Goal: Task Accomplishment & Management: Manage account settings

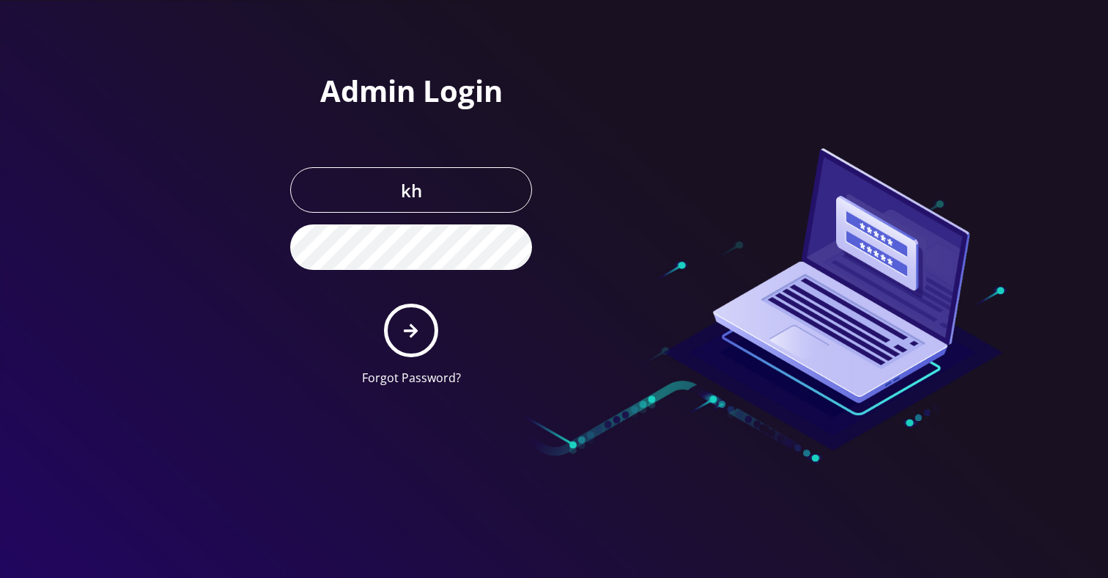
type input "[EMAIL_ADDRESS][DOMAIN_NAME]"
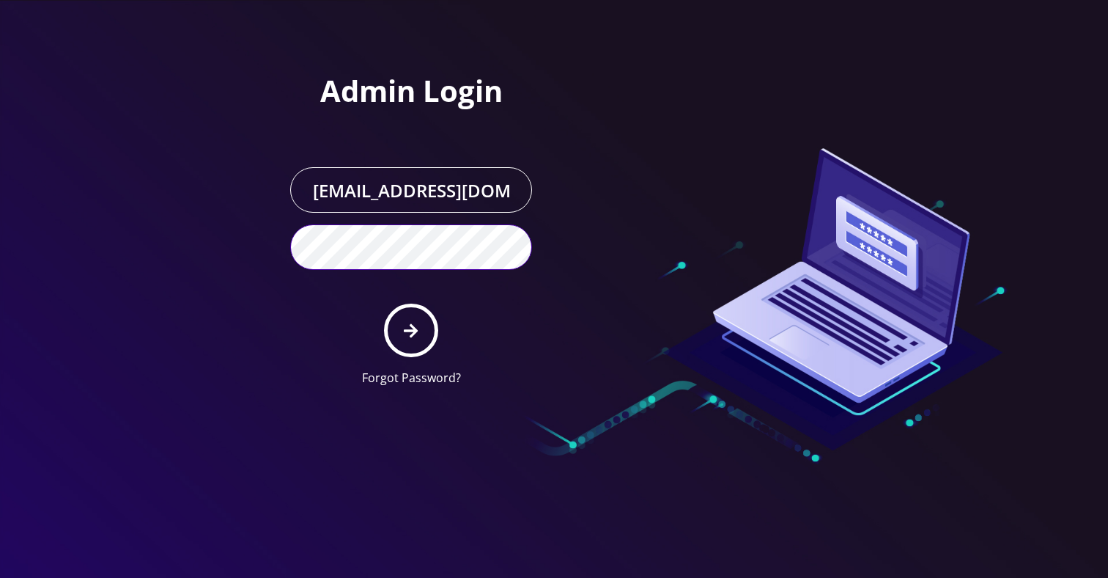
click at [384, 303] on button "submit" at bounding box center [411, 330] width 54 height 54
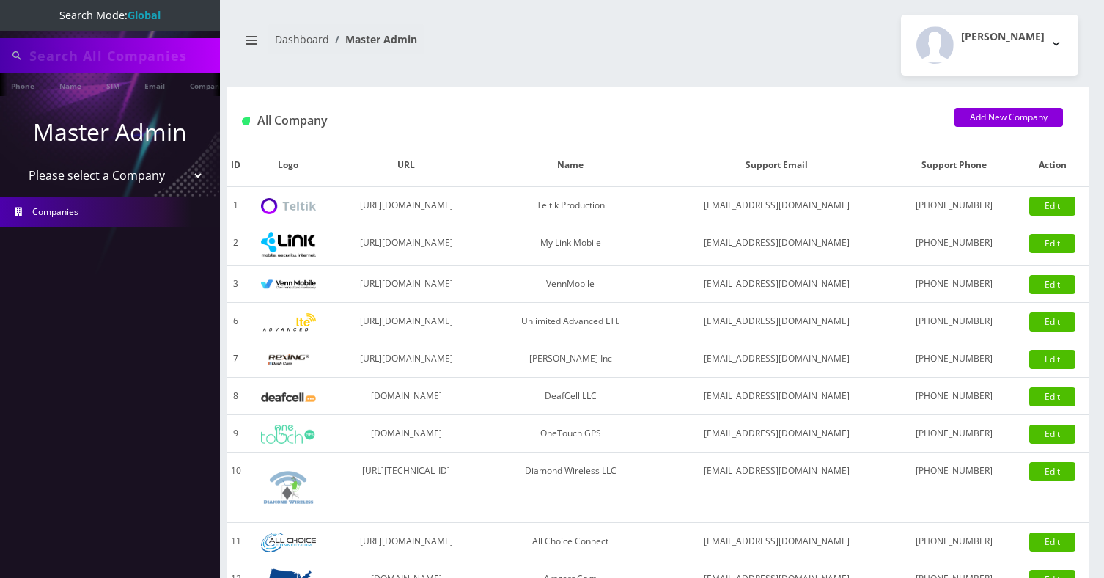
type input "[PERSON_NAME]"
click at [77, 82] on link "Name" at bounding box center [70, 85] width 37 height 24
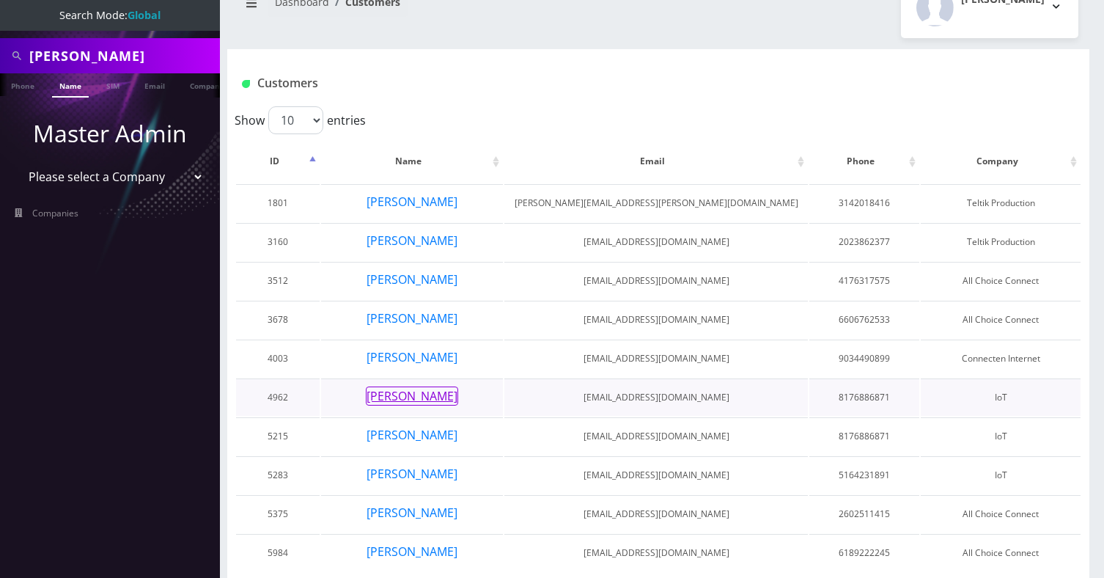
scroll to position [82, 0]
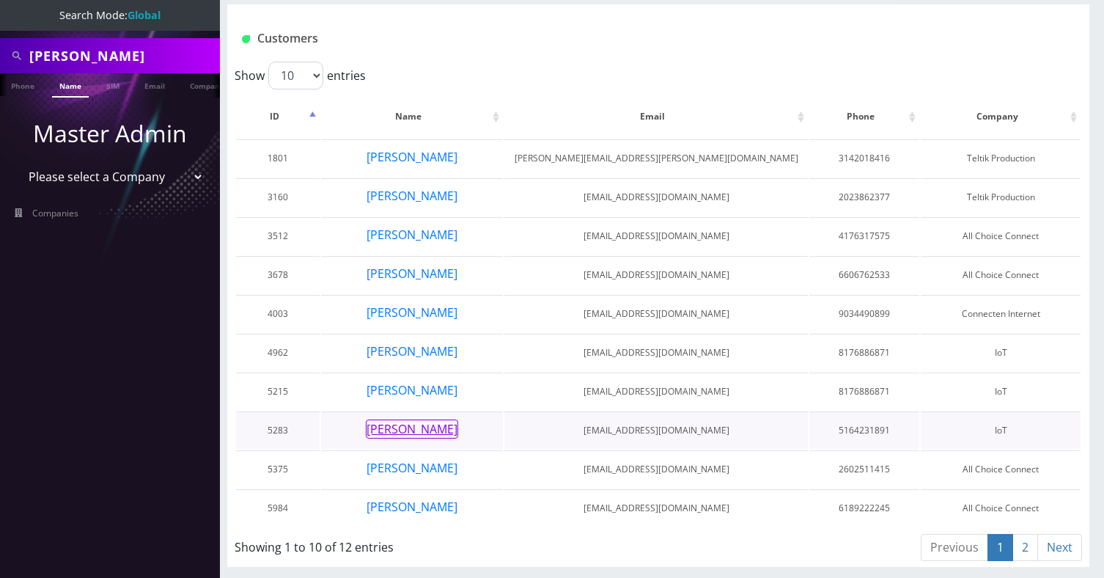
click at [416, 425] on button "Tony Aziz" at bounding box center [412, 428] width 92 height 19
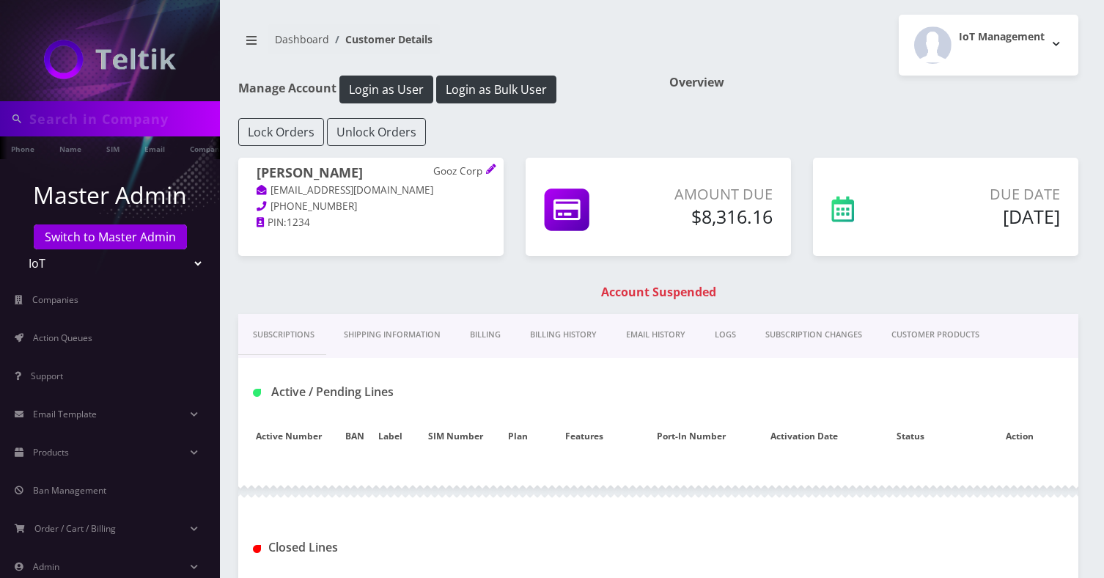
type input "tony"
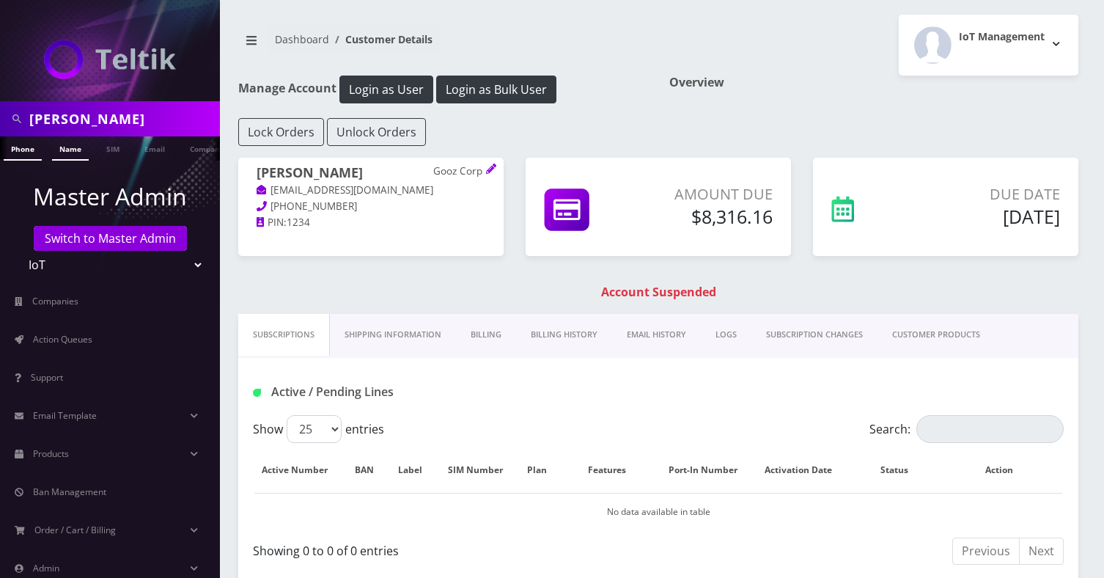
click at [78, 148] on link "Name" at bounding box center [70, 148] width 37 height 24
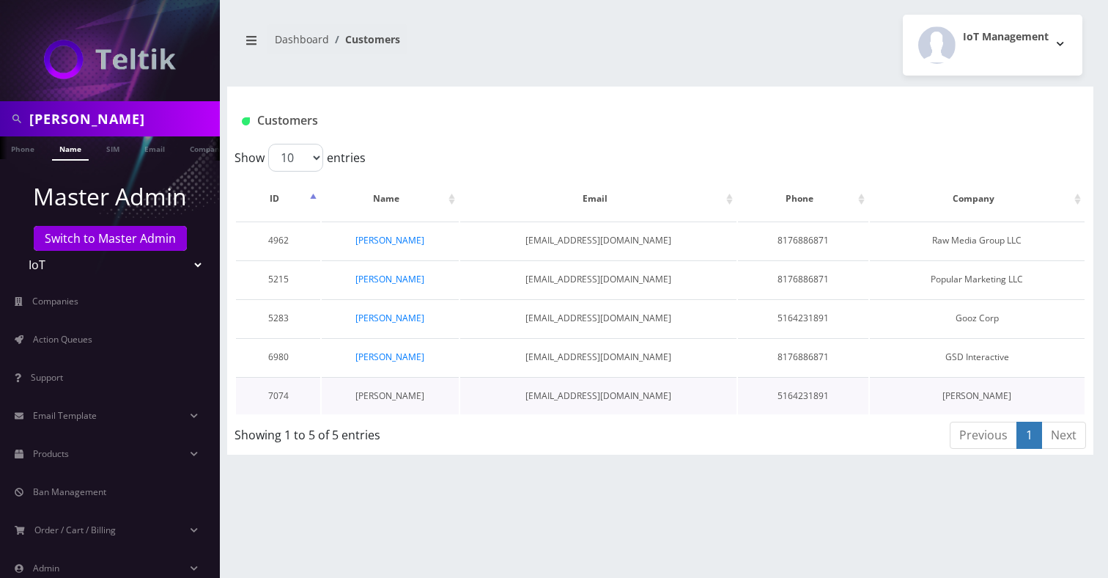
click at [400, 399] on link "[PERSON_NAME]" at bounding box center [389, 395] width 69 height 12
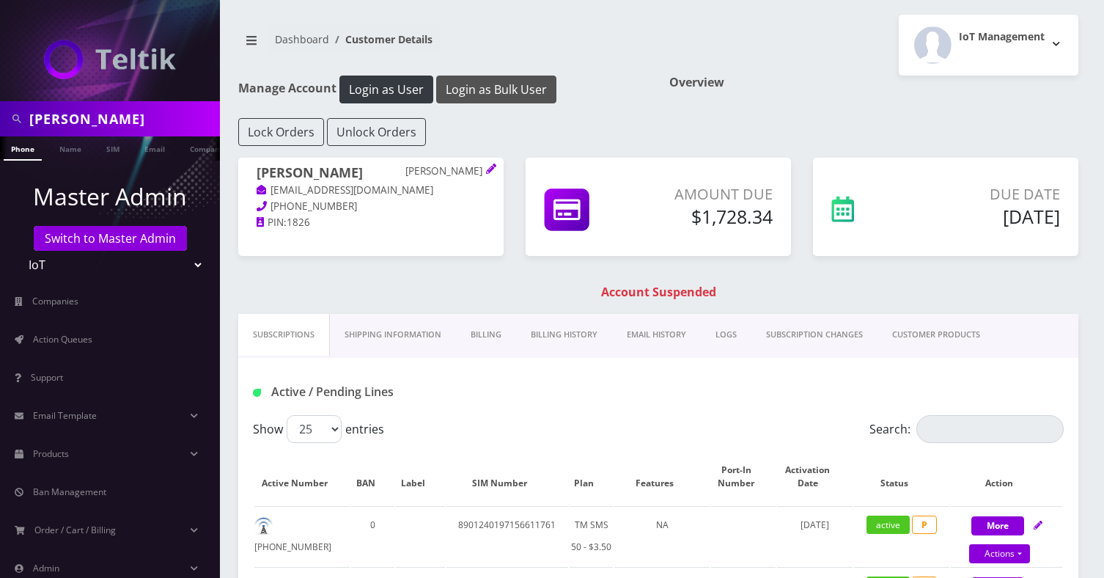
click at [505, 86] on button "Login as Bulk User" at bounding box center [496, 89] width 120 height 28
click at [82, 123] on input "tony" at bounding box center [122, 119] width 187 height 28
paste input "NPM Ventures"
type input "NPM Ventures"
click at [191, 156] on link "Company" at bounding box center [207, 148] width 49 height 24
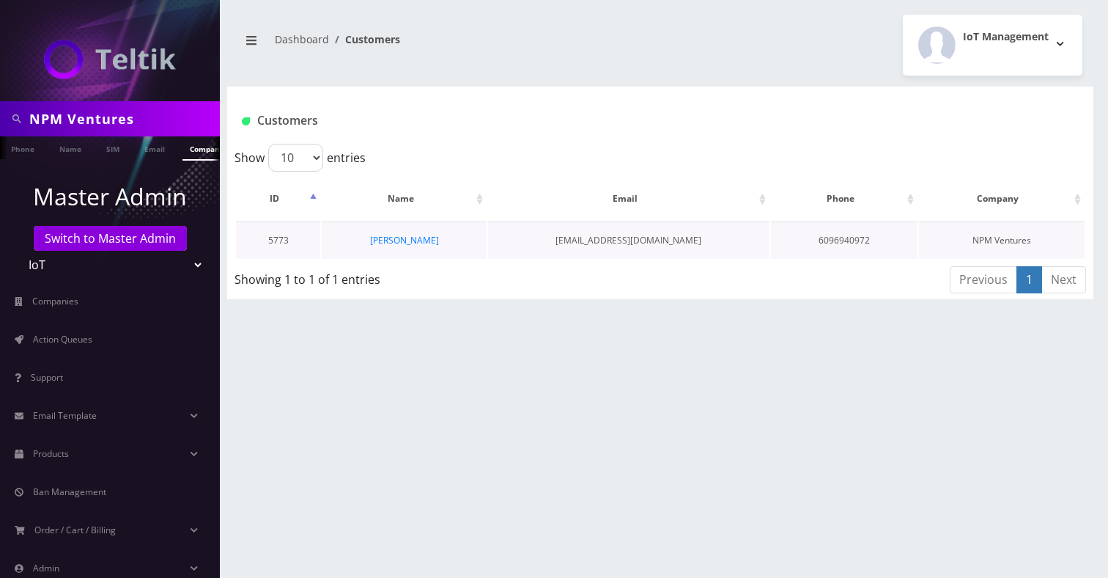
scroll to position [0, 7]
click at [418, 240] on link "Nathan Moser" at bounding box center [404, 240] width 69 height 12
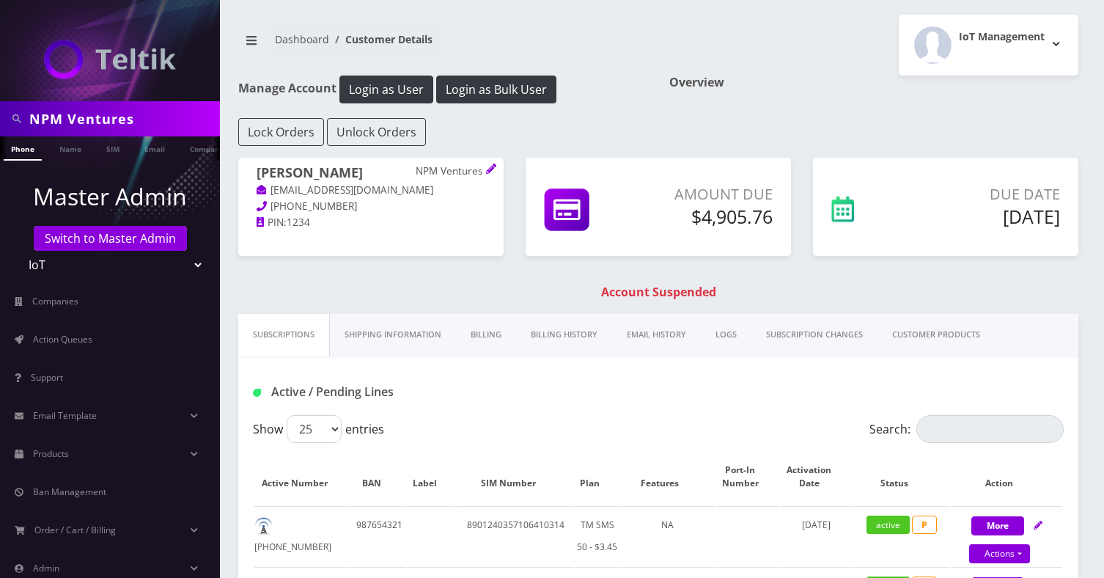
click at [575, 332] on link "Billing History" at bounding box center [564, 335] width 96 height 42
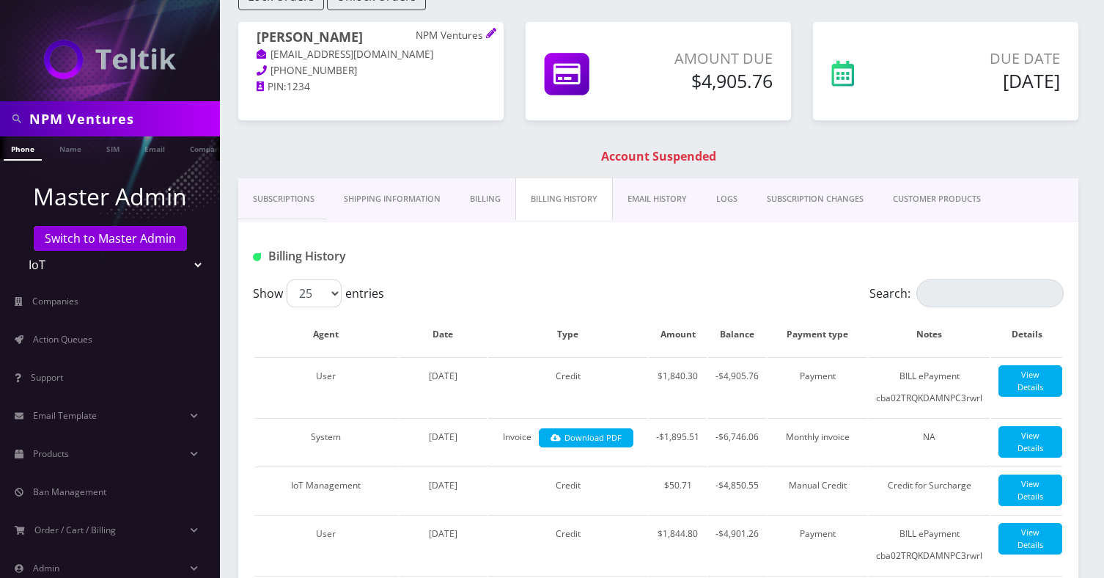
scroll to position [67, 0]
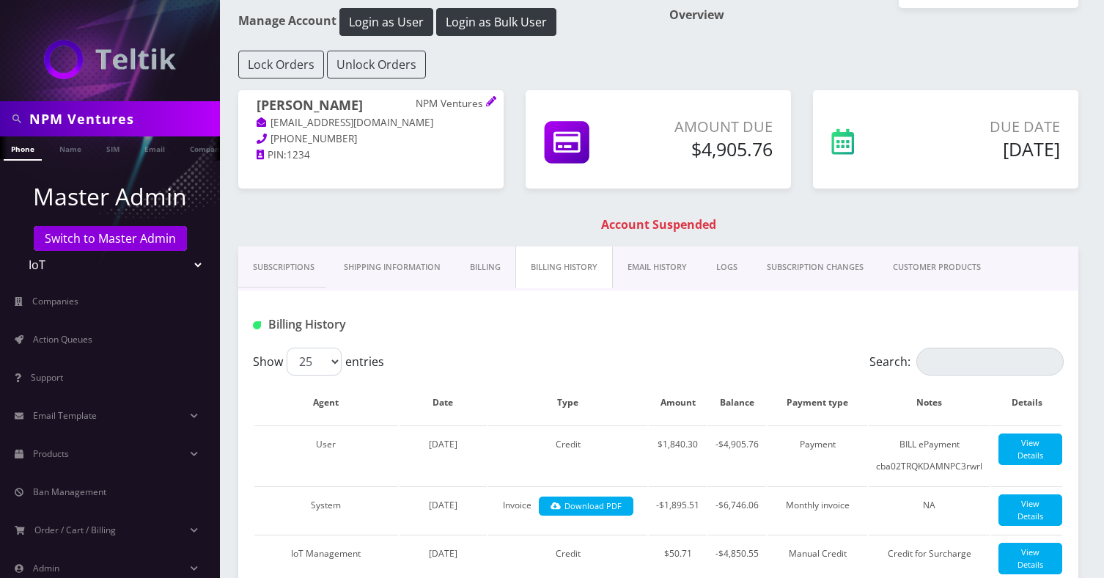
click at [474, 265] on link "Billing" at bounding box center [485, 267] width 60 height 42
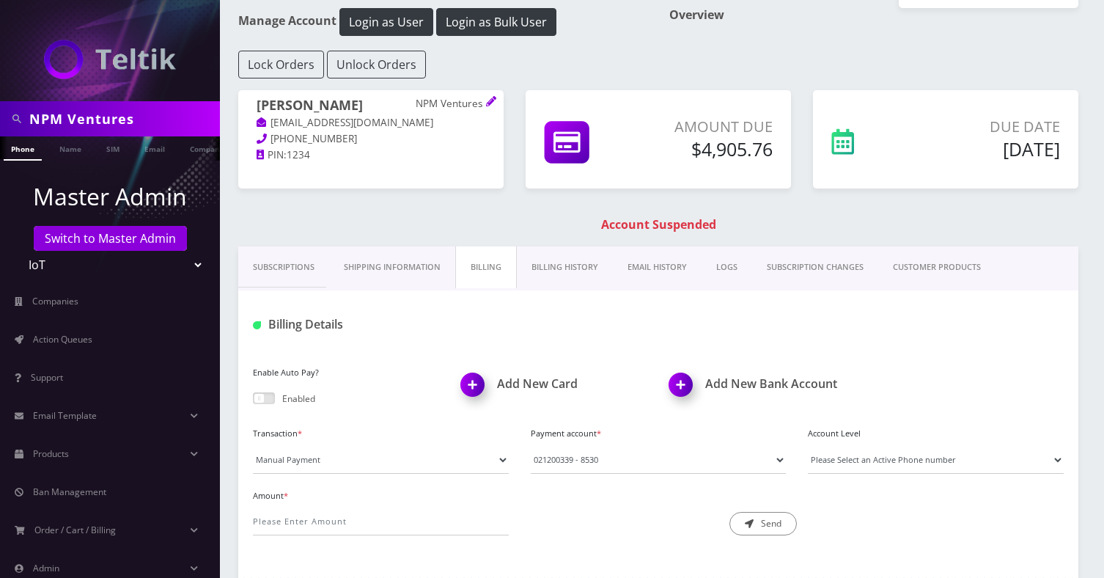
scroll to position [261, 0]
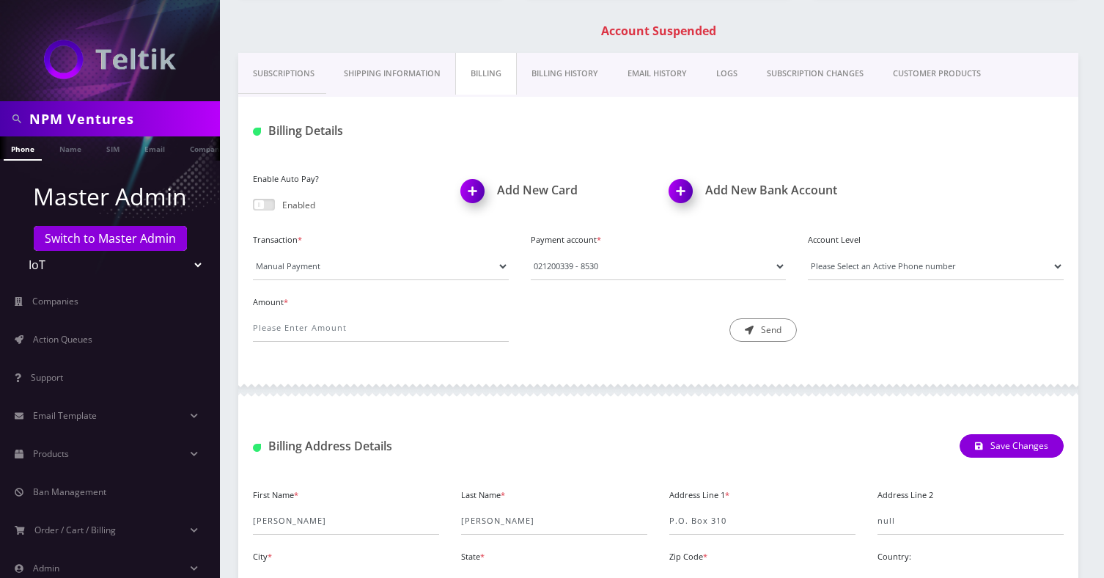
click at [581, 78] on link "Billing History" at bounding box center [565, 74] width 96 height 42
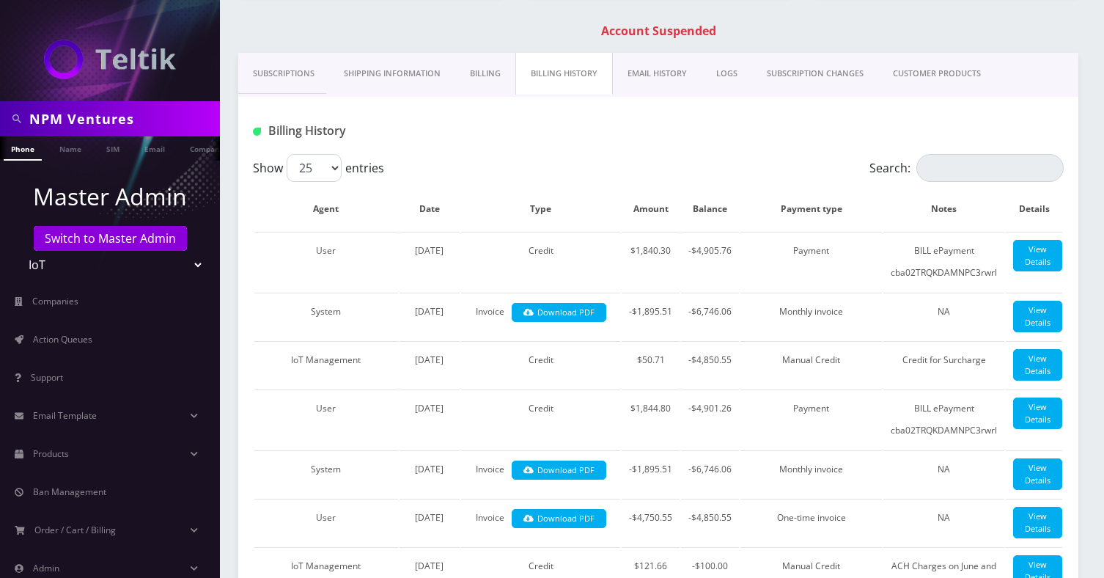
click at [483, 75] on link "Billing" at bounding box center [485, 74] width 60 height 42
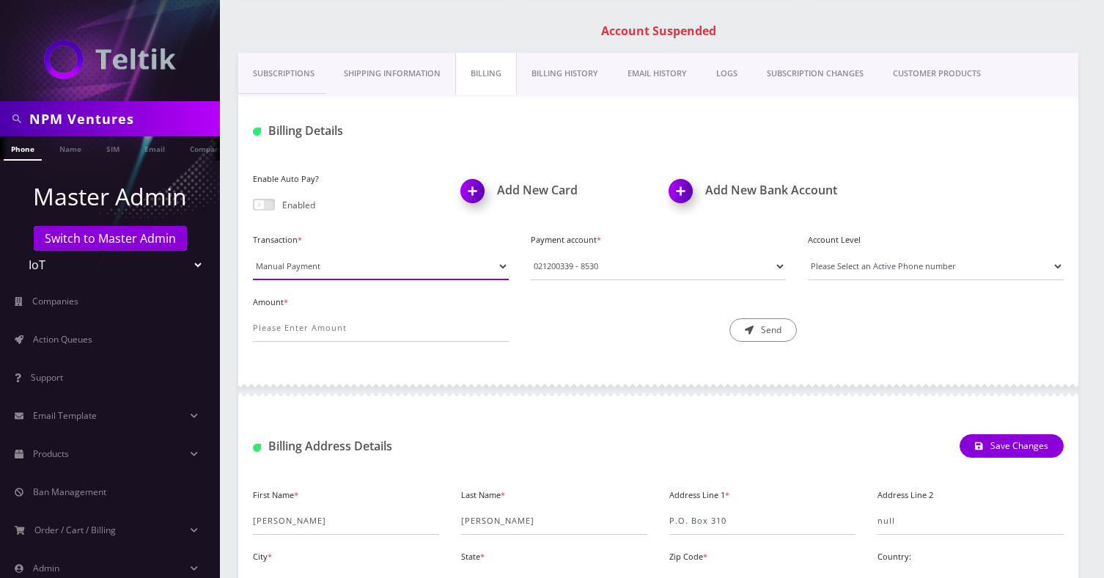
click at [380, 267] on select "Manual Payment Custom Charge Manual Credit Custom Invoice" at bounding box center [381, 266] width 256 height 28
select select "Manual Credit"
click at [253, 252] on select "Manual Payment Custom Charge Manual Credit Custom Invoice" at bounding box center [381, 266] width 256 height 28
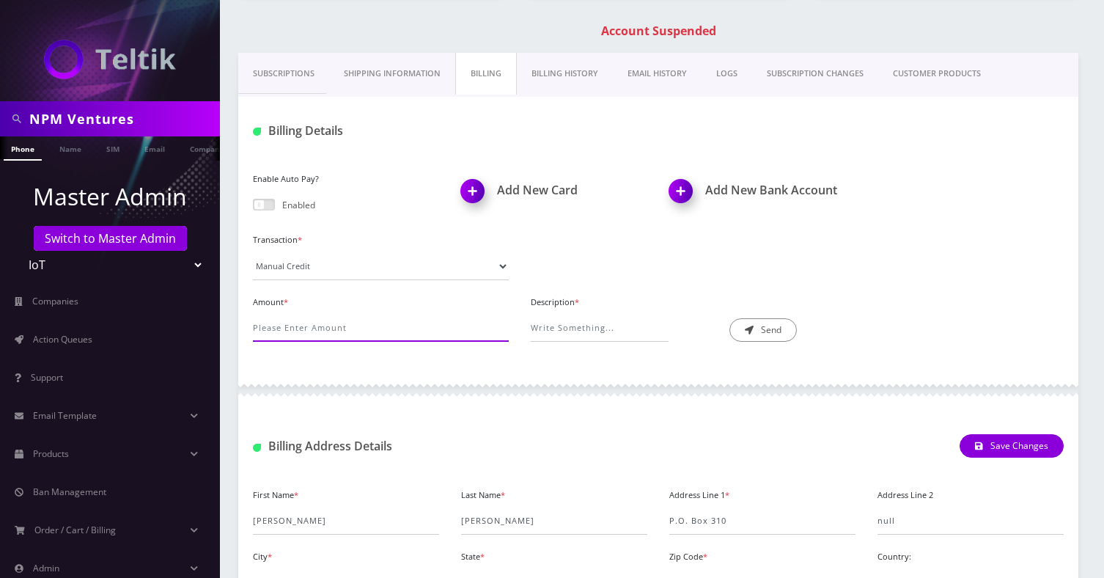
click at [317, 331] on input "Amount *" at bounding box center [381, 328] width 256 height 28
type input "50.71"
click at [576, 328] on input "Description *" at bounding box center [600, 328] width 138 height 28
type input "Credit for Surcharge"
click at [784, 327] on button "Send" at bounding box center [762, 329] width 67 height 23
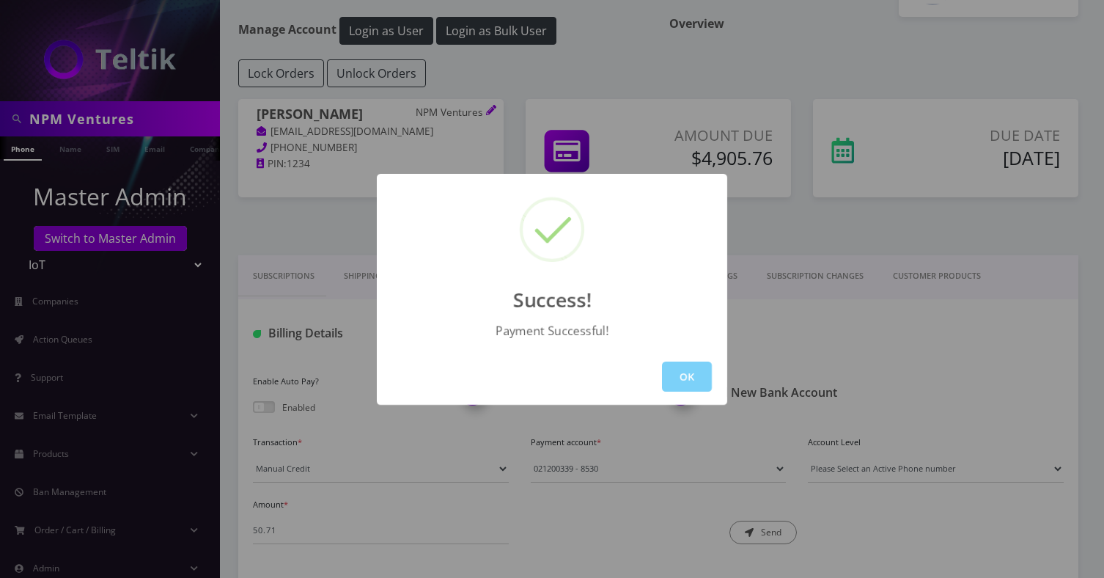
scroll to position [51, 0]
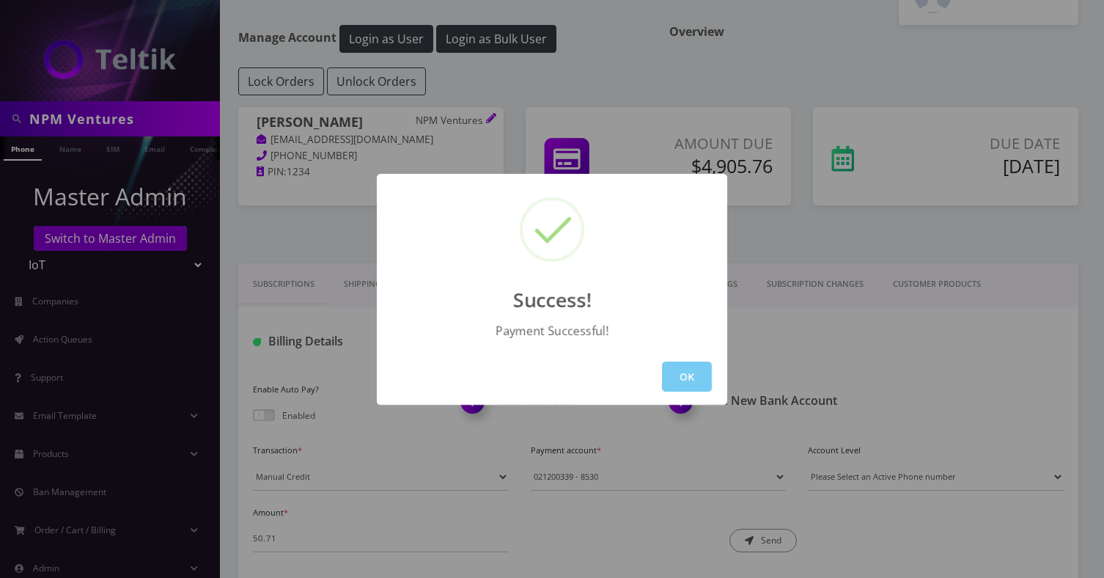
click at [682, 368] on button "OK" at bounding box center [687, 376] width 50 height 30
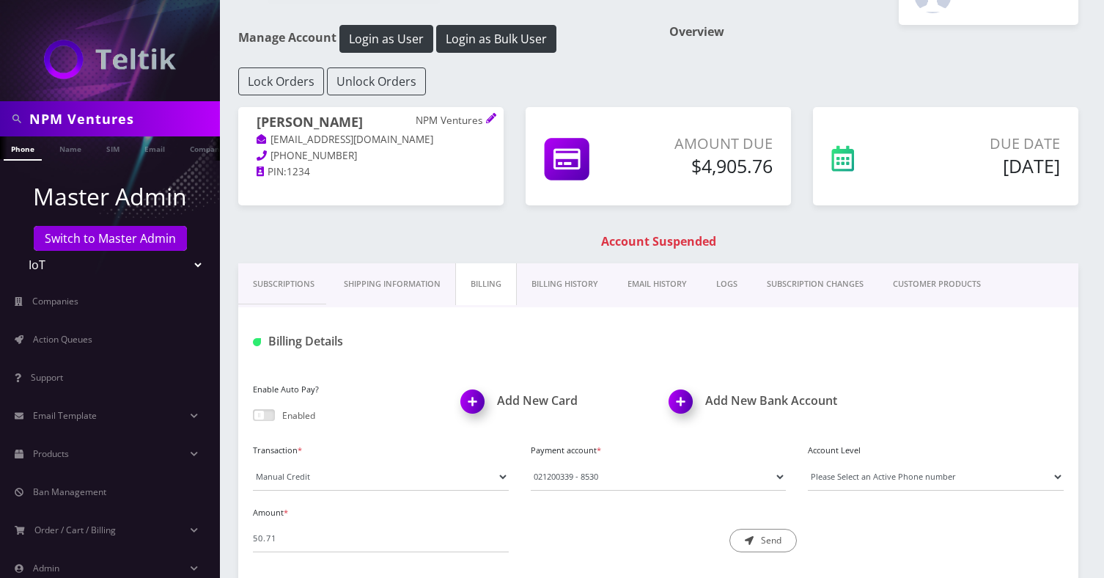
click at [580, 288] on link "Billing History" at bounding box center [565, 284] width 96 height 42
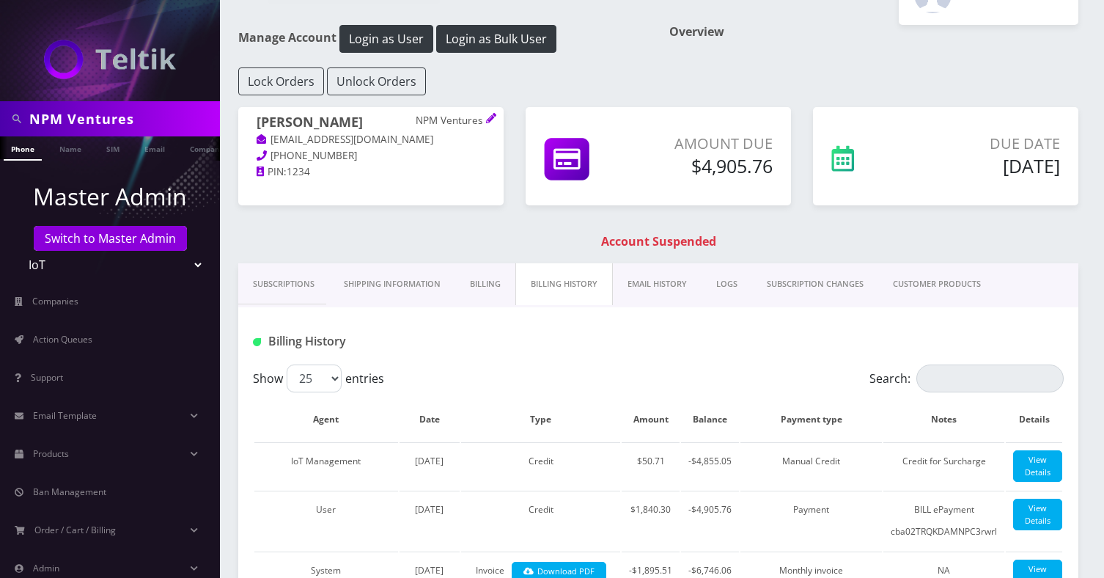
scroll to position [81, 0]
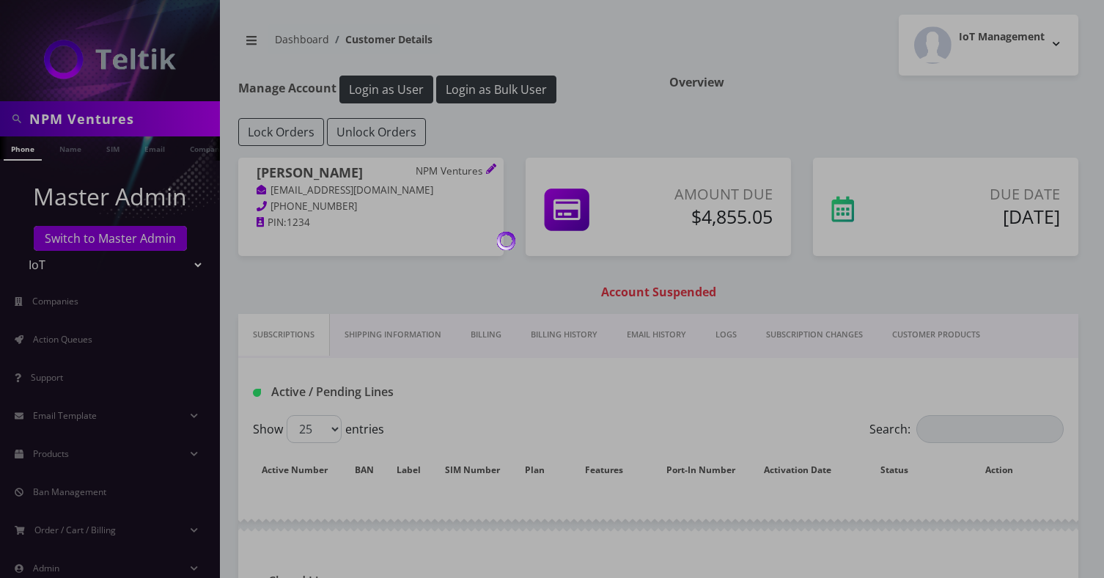
scroll to position [76, 0]
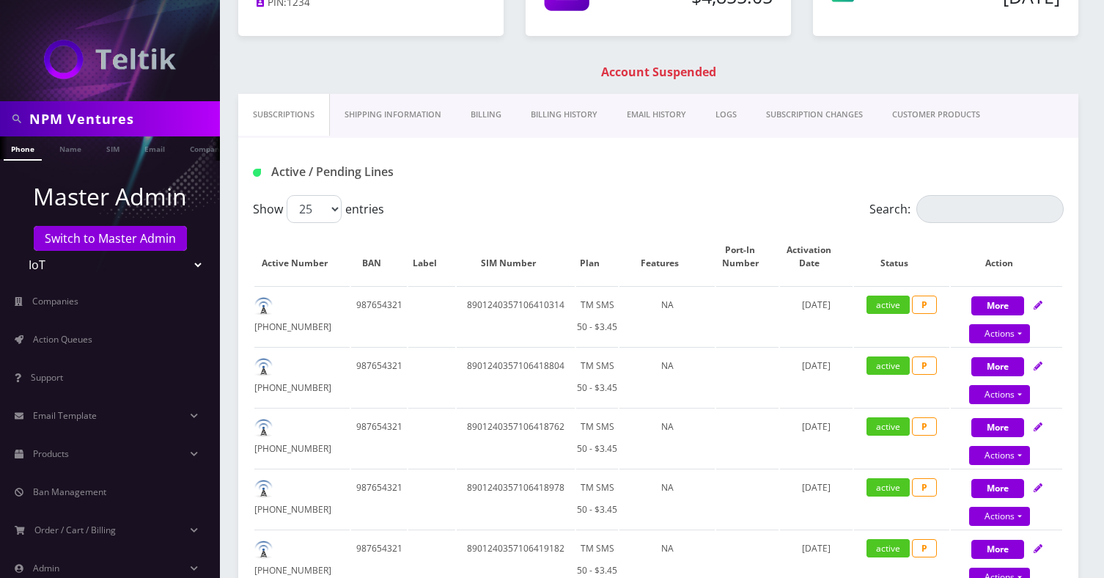
click at [554, 135] on div "Subscriptions Shipping Information Billing Billing History EMAIL HISTORY LOGS S…" at bounding box center [658, 116] width 840 height 44
click at [559, 114] on link "Billing History" at bounding box center [564, 115] width 96 height 42
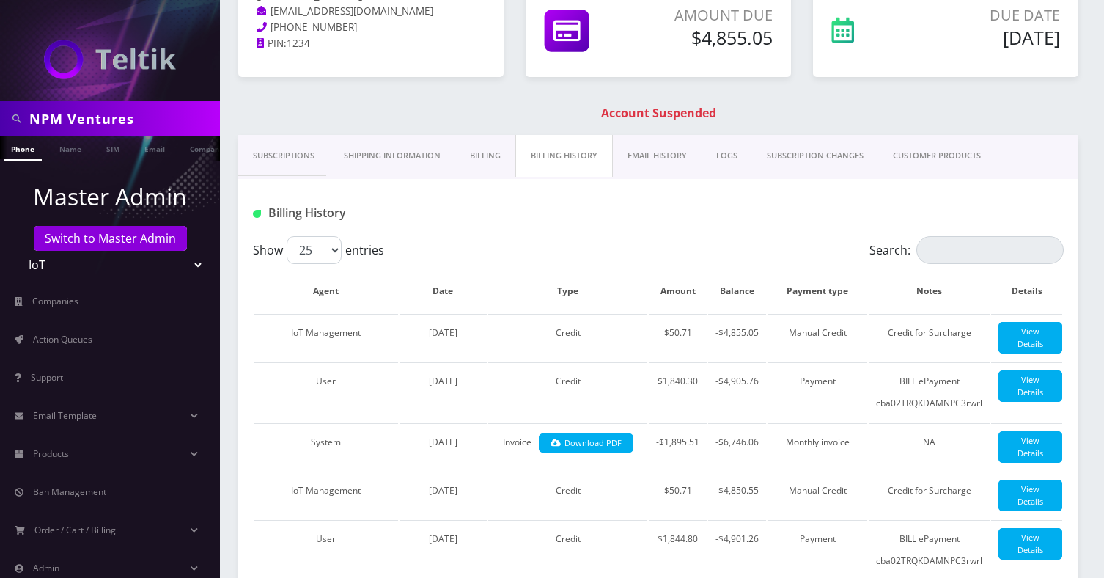
scroll to position [0, 0]
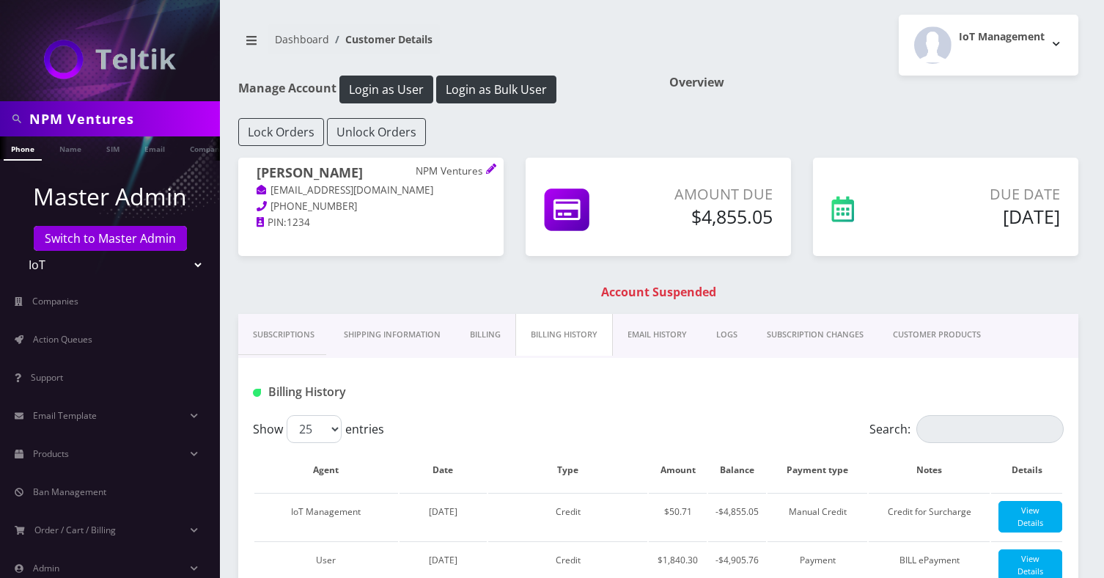
click at [110, 117] on input "NPM Ventures" at bounding box center [122, 119] width 187 height 28
paste input "Enquentra Inc"
type input "Enquentra Inc"
click at [192, 154] on link "Company" at bounding box center [207, 148] width 49 height 24
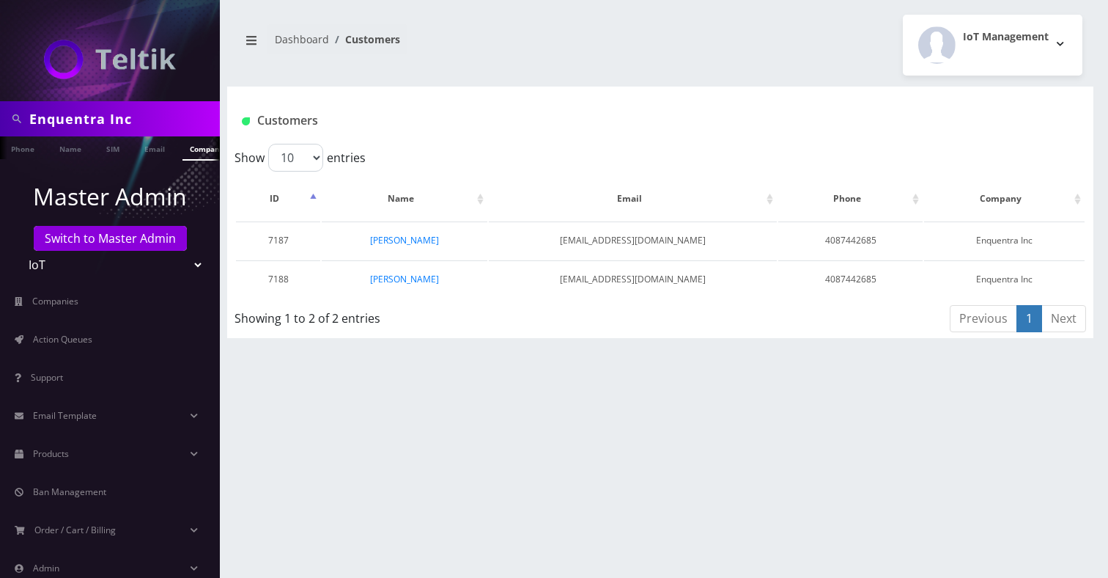
click at [391, 281] on link "[PERSON_NAME]" at bounding box center [404, 279] width 69 height 12
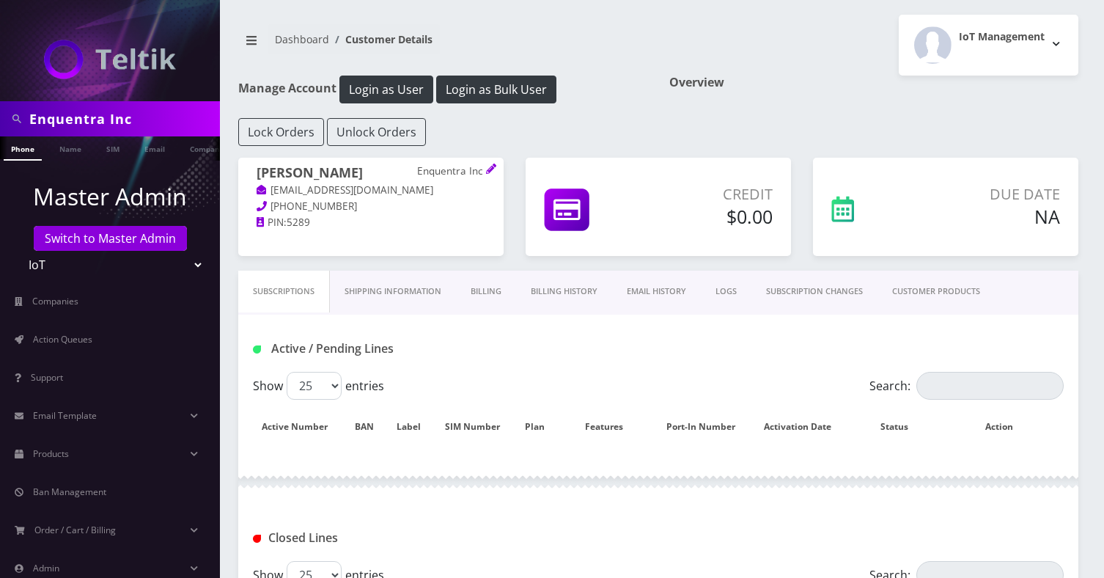
click at [183, 142] on body "Enquentra Inc Phone Name SIM Email Company Customer Master Admin Switch to Mast…" at bounding box center [552, 367] width 1104 height 734
click at [185, 143] on link "Company" at bounding box center [207, 148] width 49 height 24
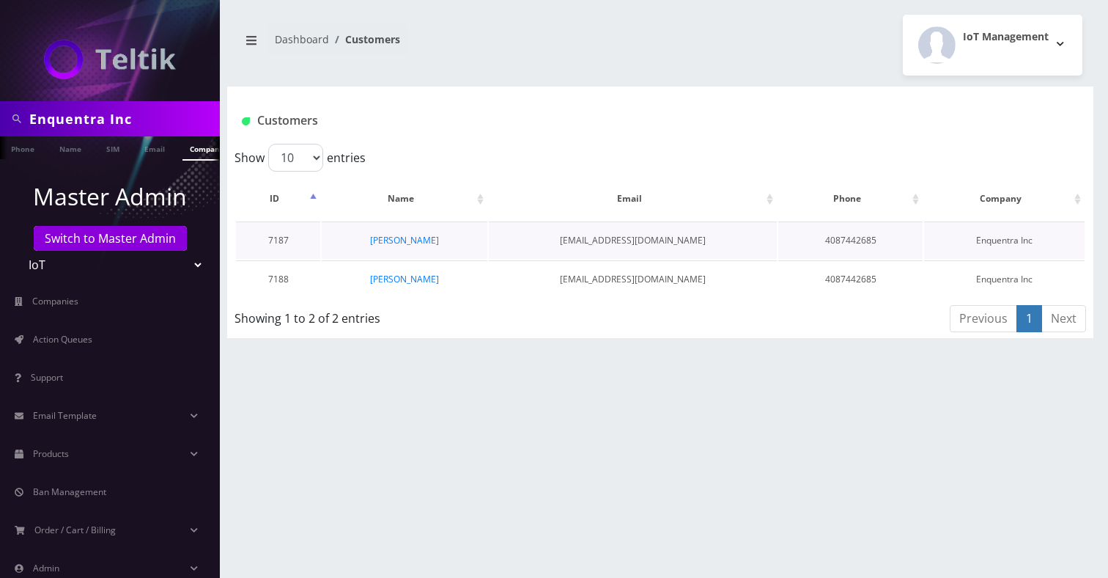
scroll to position [0, 7]
click at [386, 242] on link "[PERSON_NAME]" at bounding box center [404, 240] width 69 height 12
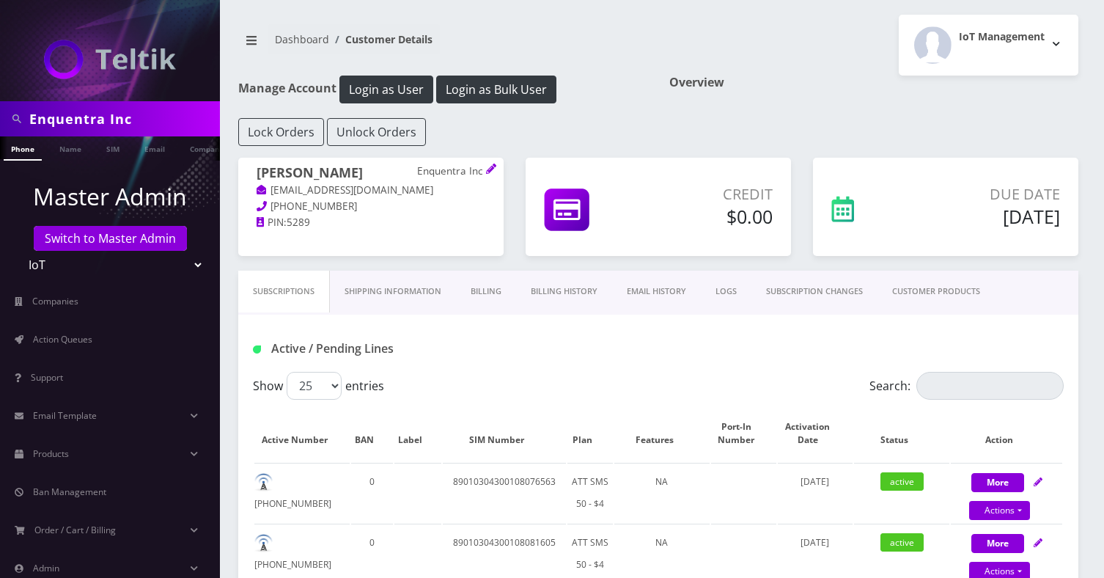
click at [565, 298] on link "Billing History" at bounding box center [564, 291] width 96 height 42
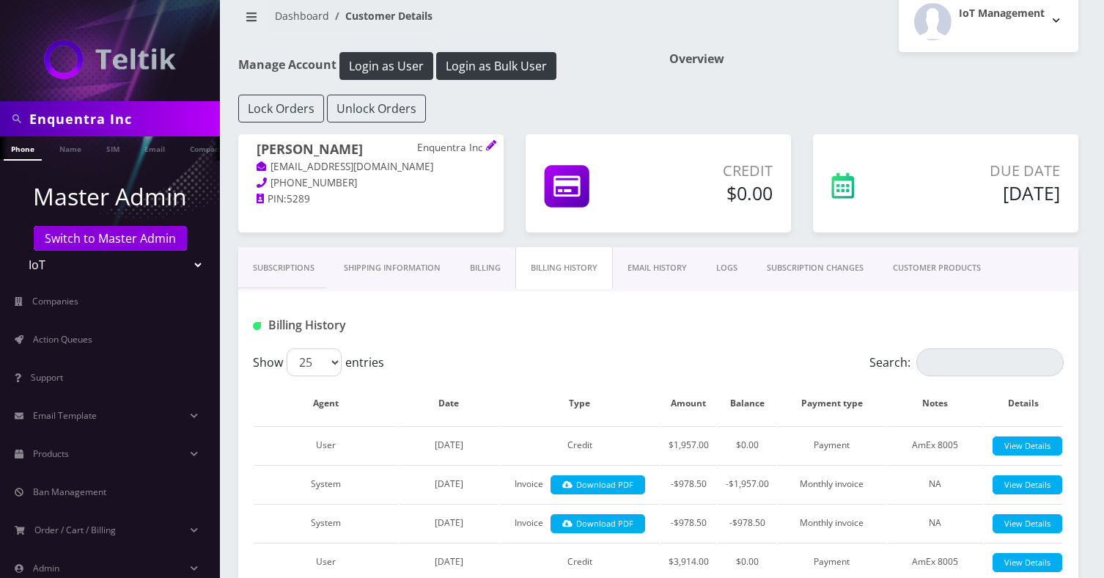
scroll to position [36, 0]
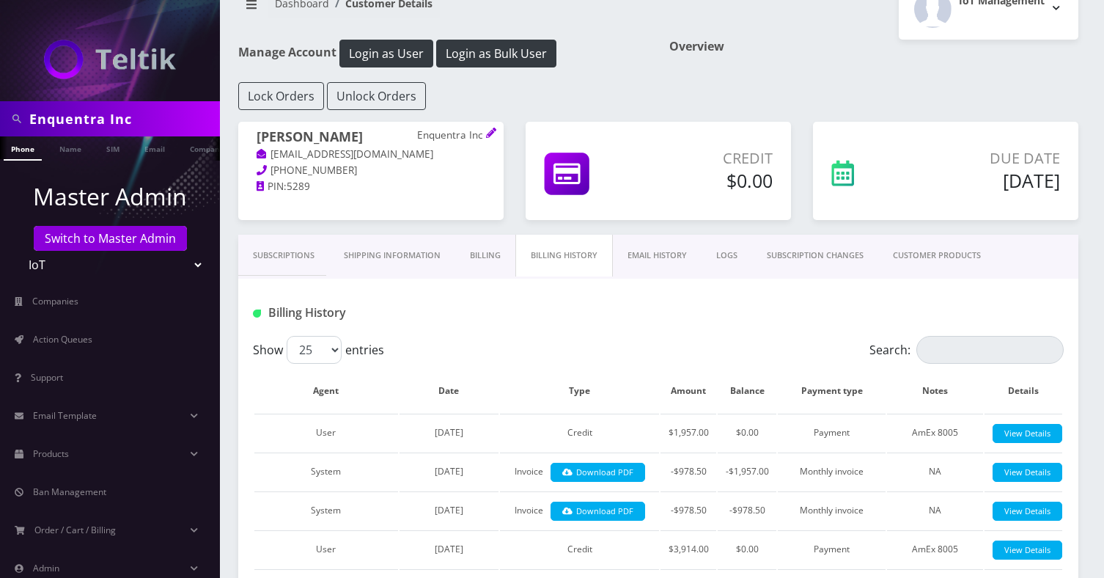
click at [158, 111] on input "Enquentra Inc" at bounding box center [122, 119] width 187 height 28
paste input "mpire Sports Group"
type input "Empire Sports Group Inc"
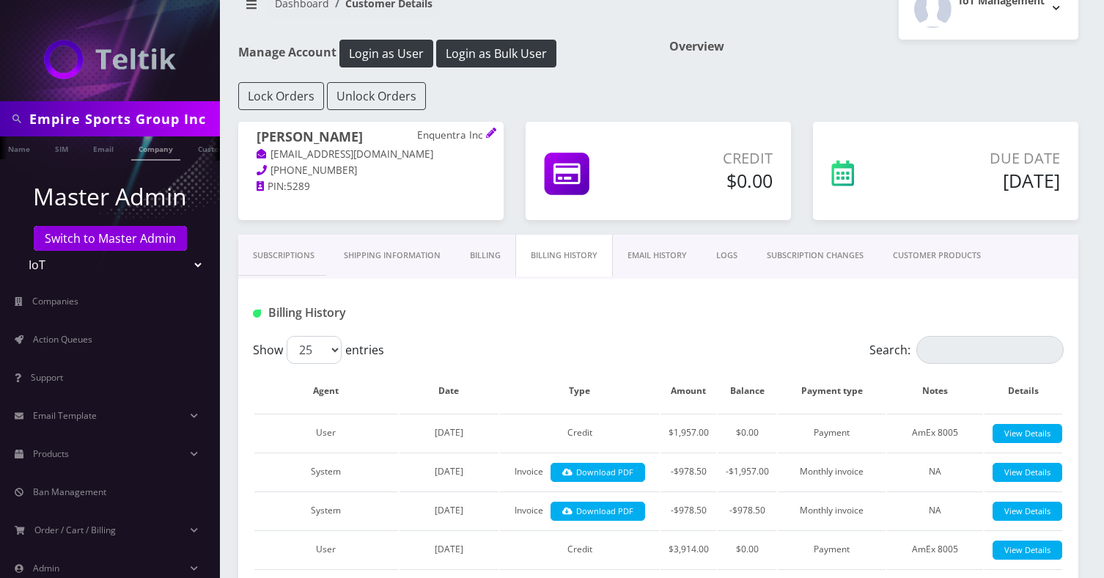
click at [184, 151] on ul "Phone Name SIM Email Company Customer" at bounding box center [110, 148] width 220 height 24
click at [150, 154] on link "Company" at bounding box center [155, 148] width 49 height 24
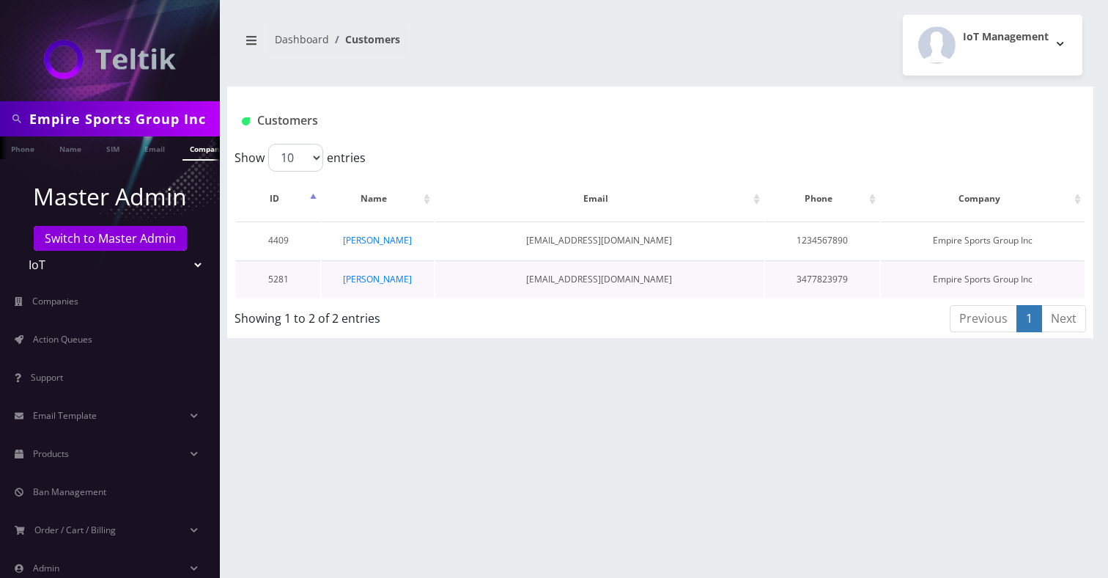
scroll to position [0, 7]
click at [378, 282] on link "[PERSON_NAME]" at bounding box center [377, 279] width 69 height 12
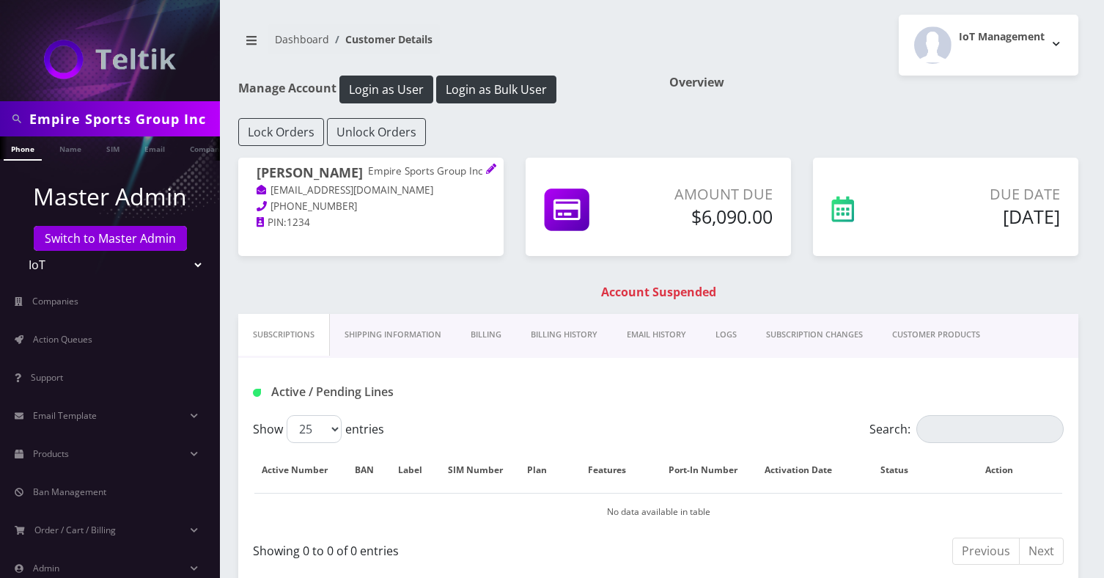
click at [575, 339] on link "Billing History" at bounding box center [564, 335] width 96 height 42
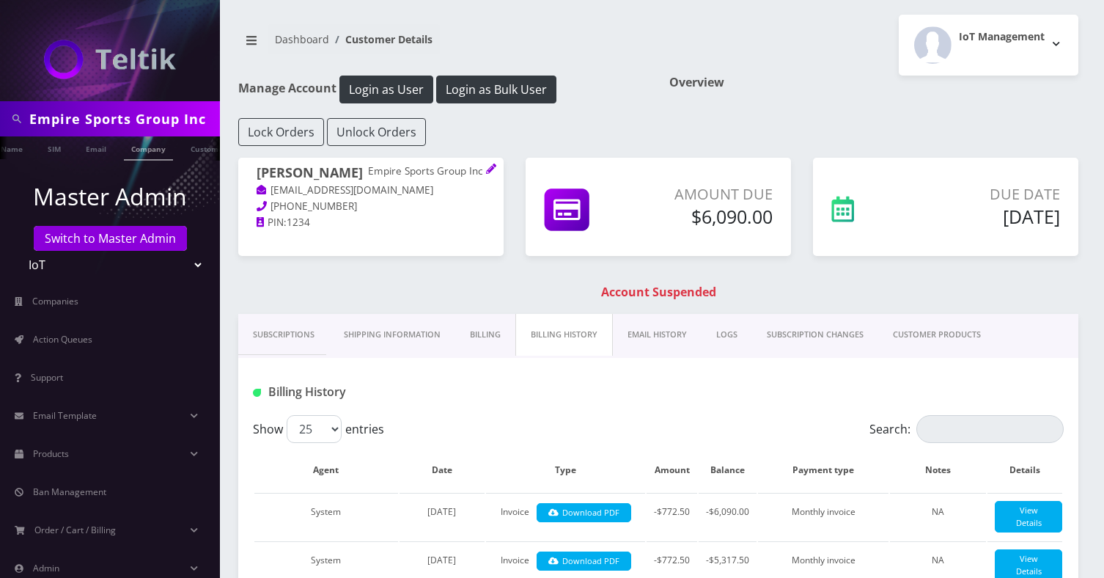
scroll to position [0, 66]
click at [166, 154] on li "Company" at bounding box center [141, 148] width 56 height 24
click at [139, 152] on link "Company" at bounding box center [141, 148] width 49 height 24
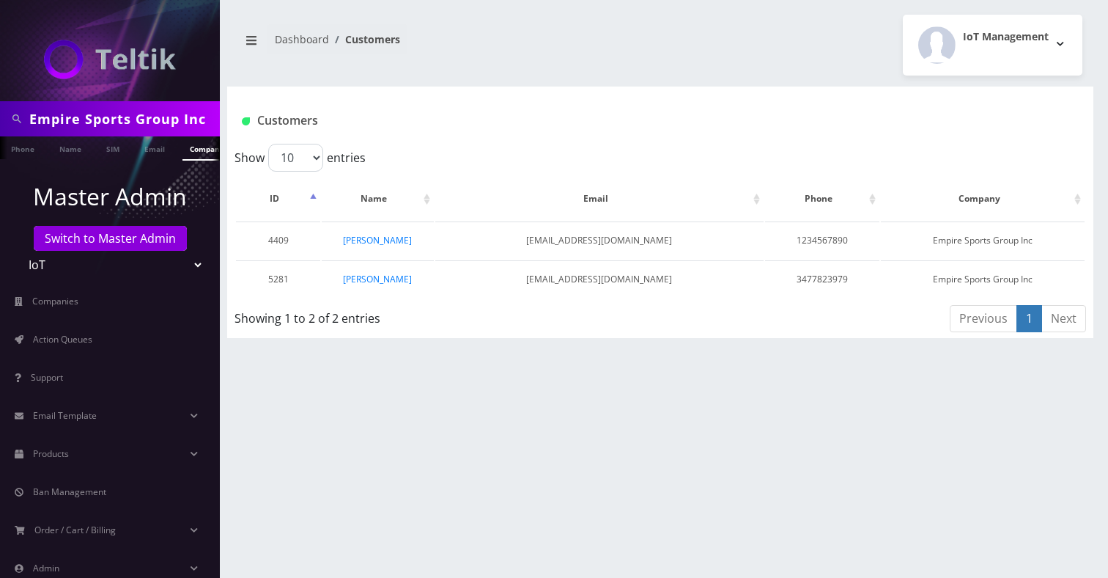
click at [103, 125] on input "Empire Sports Group Inc" at bounding box center [122, 119] width 187 height 28
type input "[PERSON_NAME]"
click at [70, 150] on link "Name" at bounding box center [70, 148] width 37 height 24
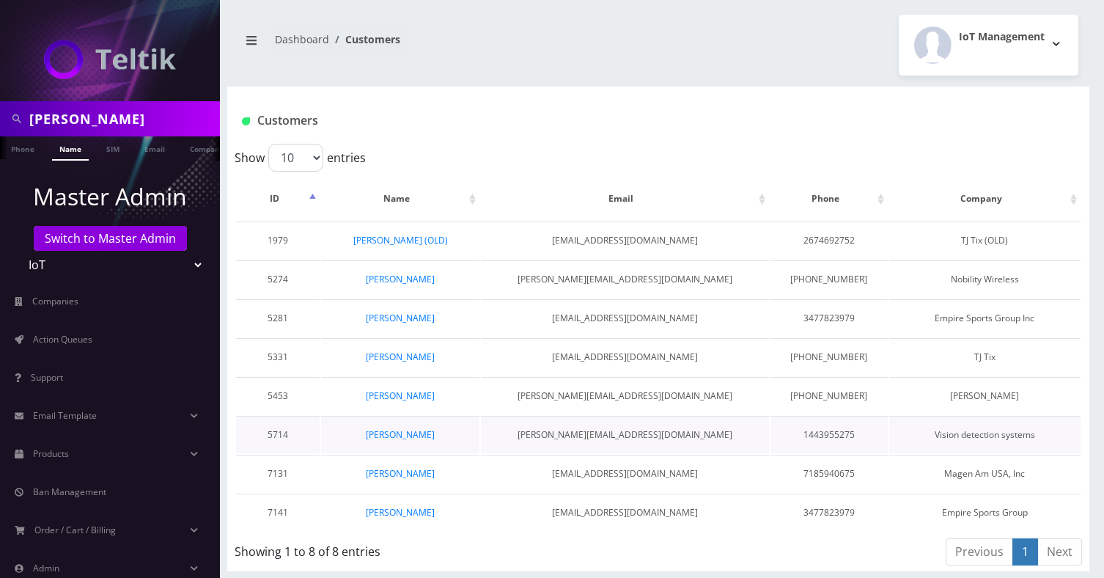
scroll to position [4, 0]
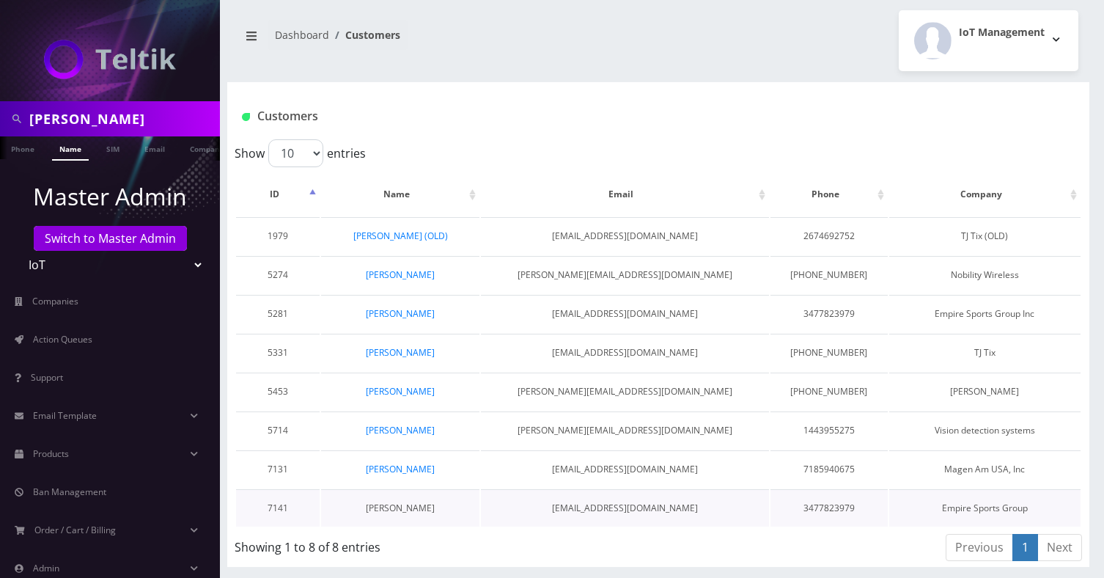
click at [399, 506] on link "[PERSON_NAME]" at bounding box center [400, 507] width 69 height 12
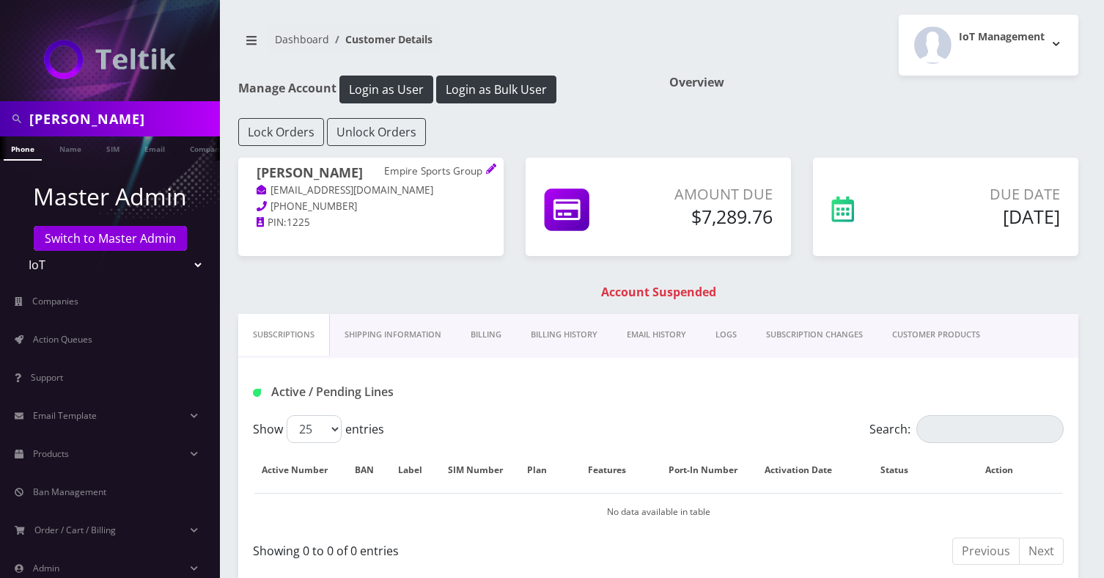
click at [47, 119] on input "[PERSON_NAME]" at bounding box center [122, 119] width 187 height 28
paste input "[PERSON_NAME]"
type input "[PERSON_NAME]"
click at [71, 152] on link "Name" at bounding box center [70, 148] width 37 height 24
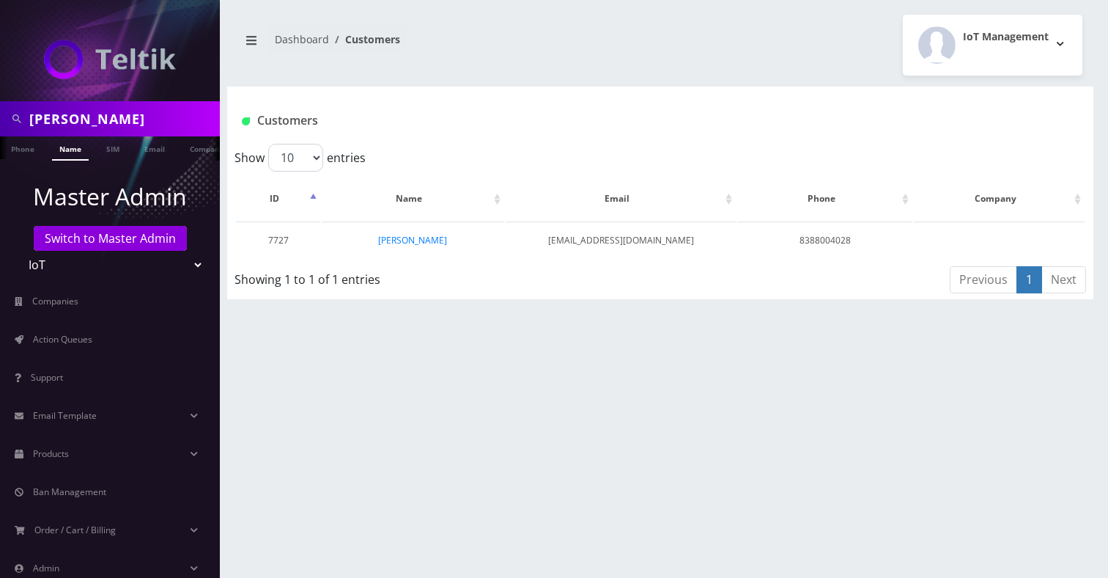
click at [435, 243] on link "[PERSON_NAME]" at bounding box center [412, 240] width 69 height 12
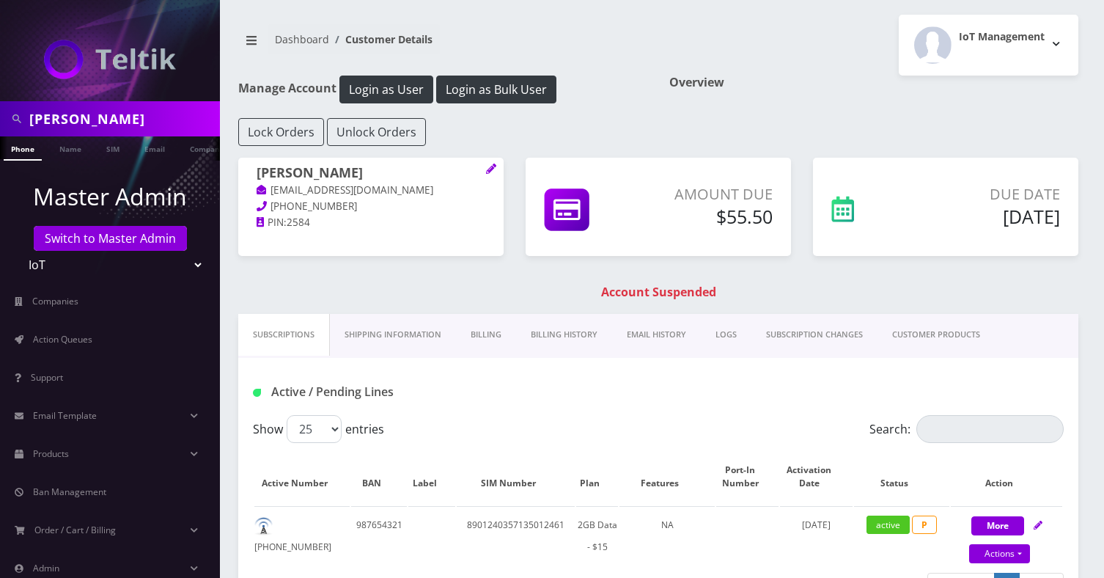
click at [561, 334] on link "Billing History" at bounding box center [564, 335] width 96 height 42
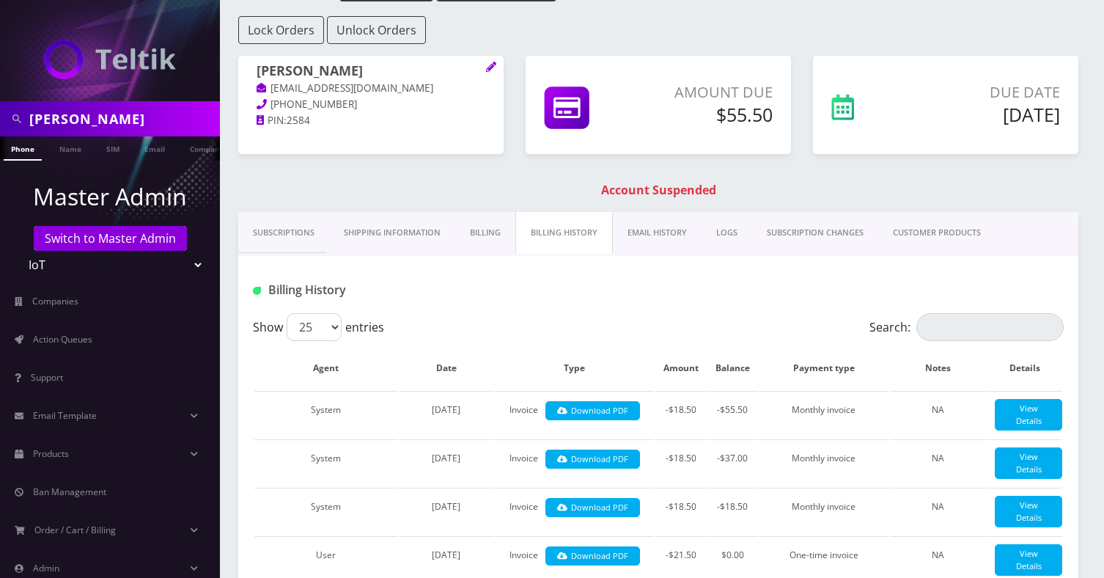
scroll to position [119, 0]
